Goal: Information Seeking & Learning: Learn about a topic

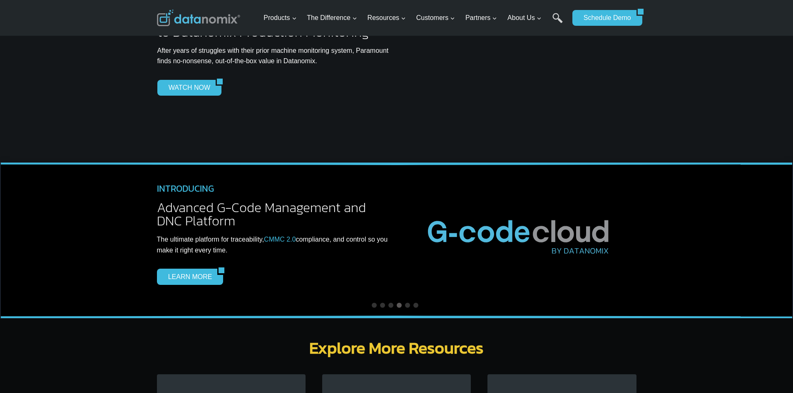
scroll to position [2165, 0]
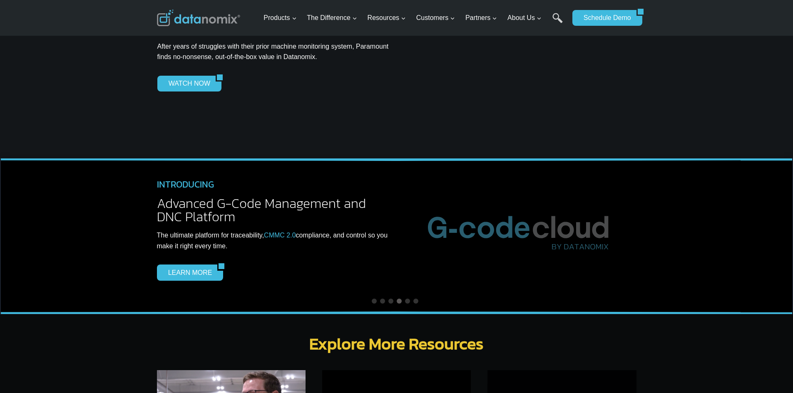
click at [535, 159] on div "NEWS ALERT Delivery Track Datanomix Releases Delivery Track to Help Manufacture…" at bounding box center [397, 236] width 500 height 155
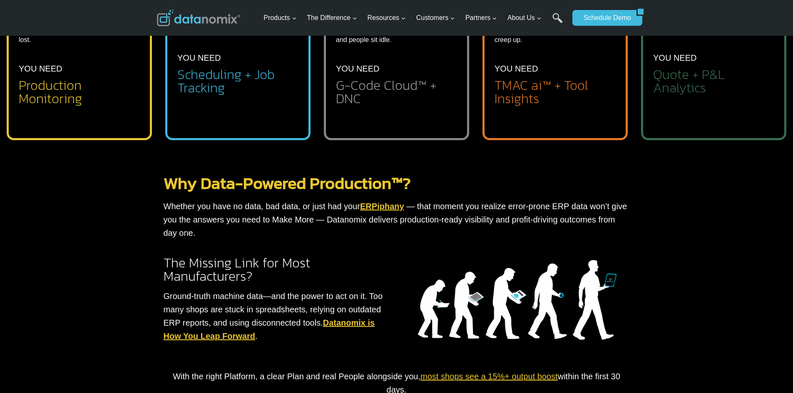
scroll to position [416, 0]
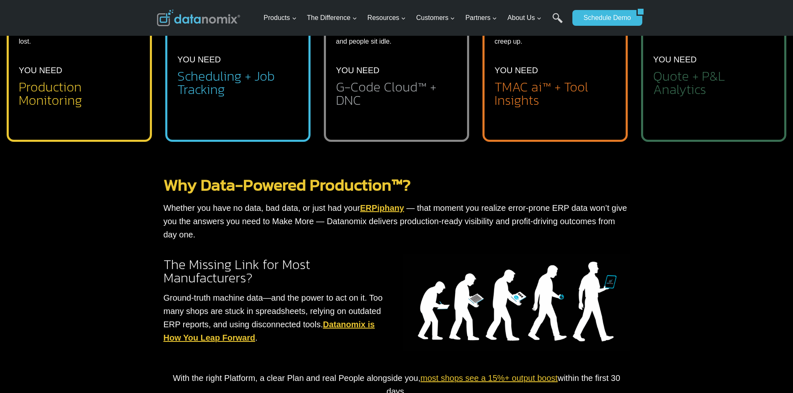
click at [370, 209] on link "ERPiphany" at bounding box center [382, 208] width 44 height 9
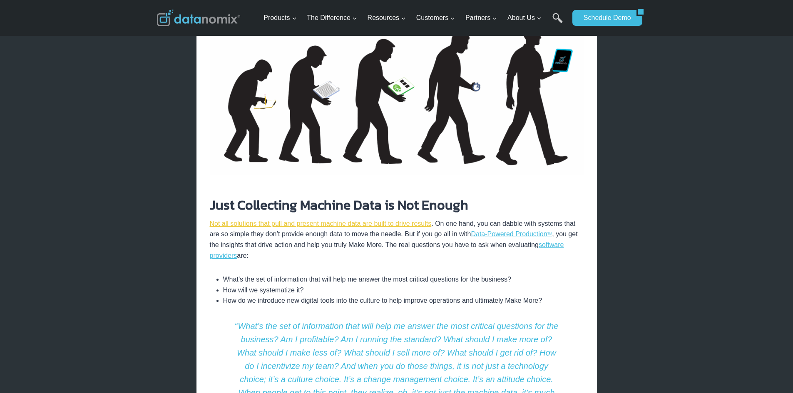
scroll to position [999, 0]
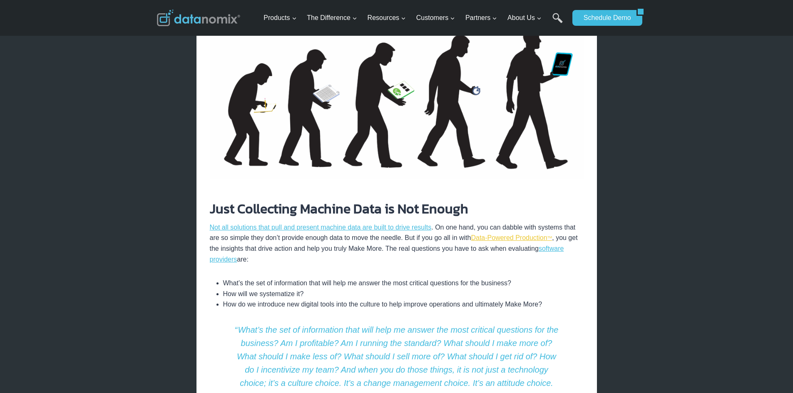
click at [552, 236] on sup "TM" at bounding box center [549, 238] width 5 height 4
